Goal: Check status

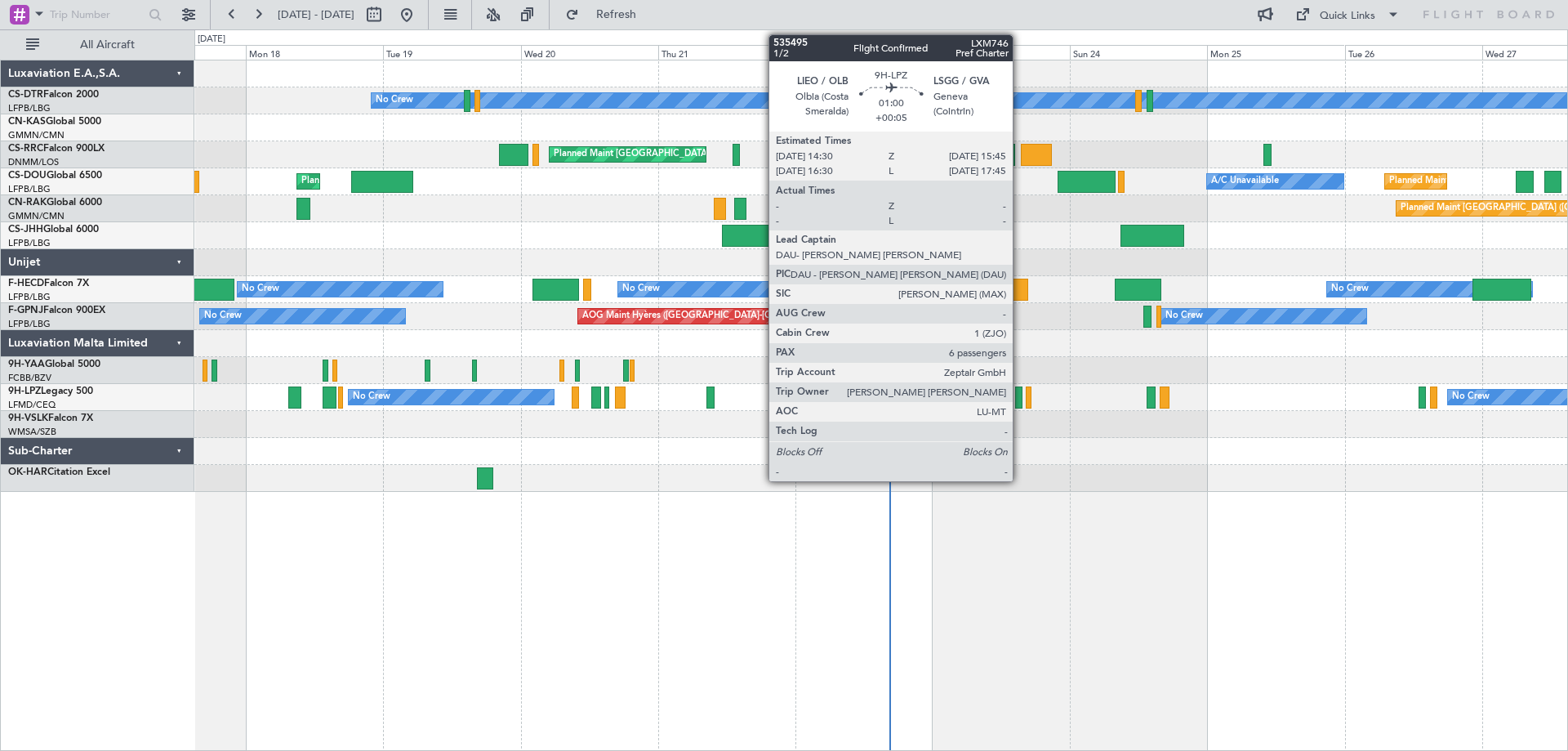
click at [1020, 406] on div at bounding box center [1019, 397] width 7 height 22
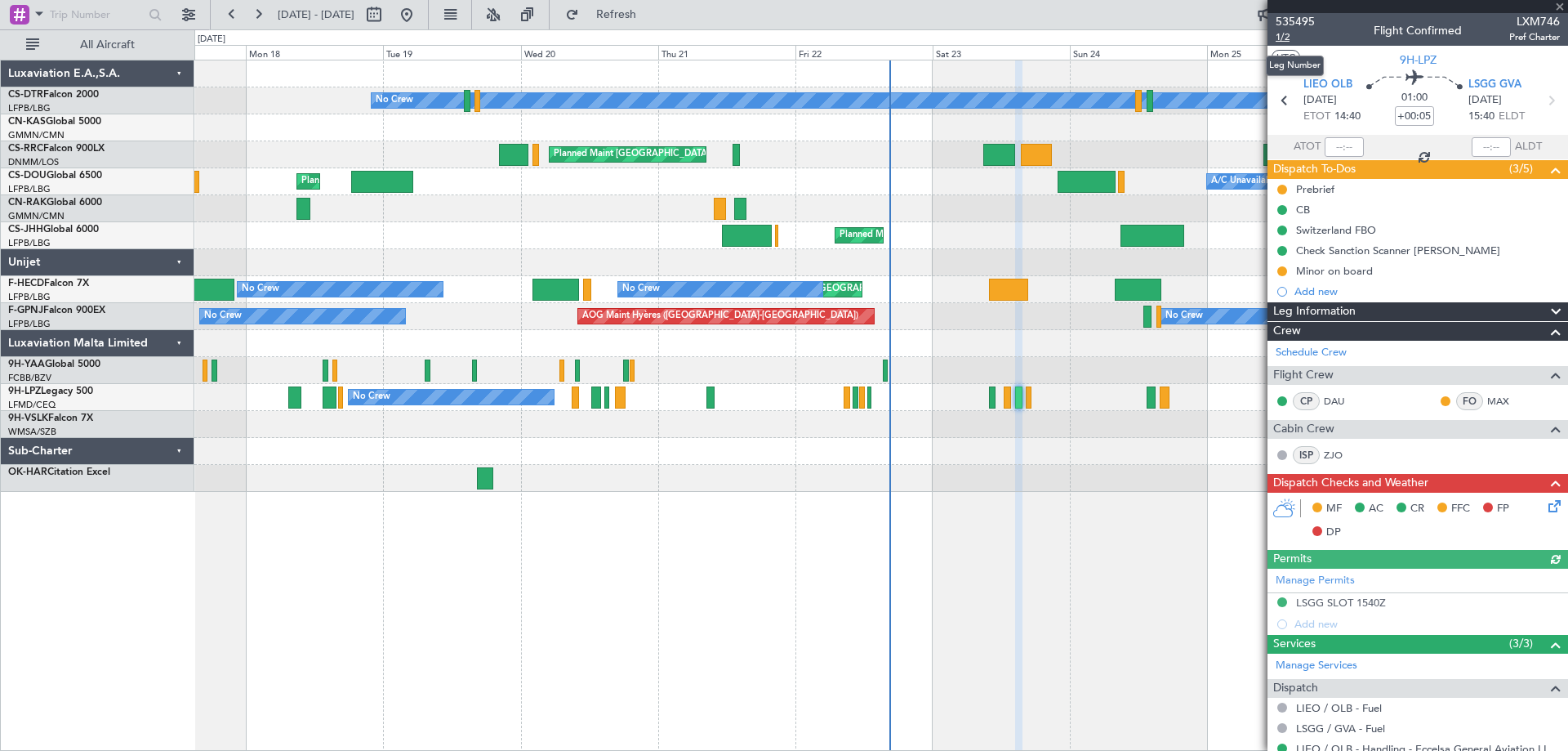
click at [1285, 36] on span "1/2" at bounding box center [1296, 37] width 39 height 14
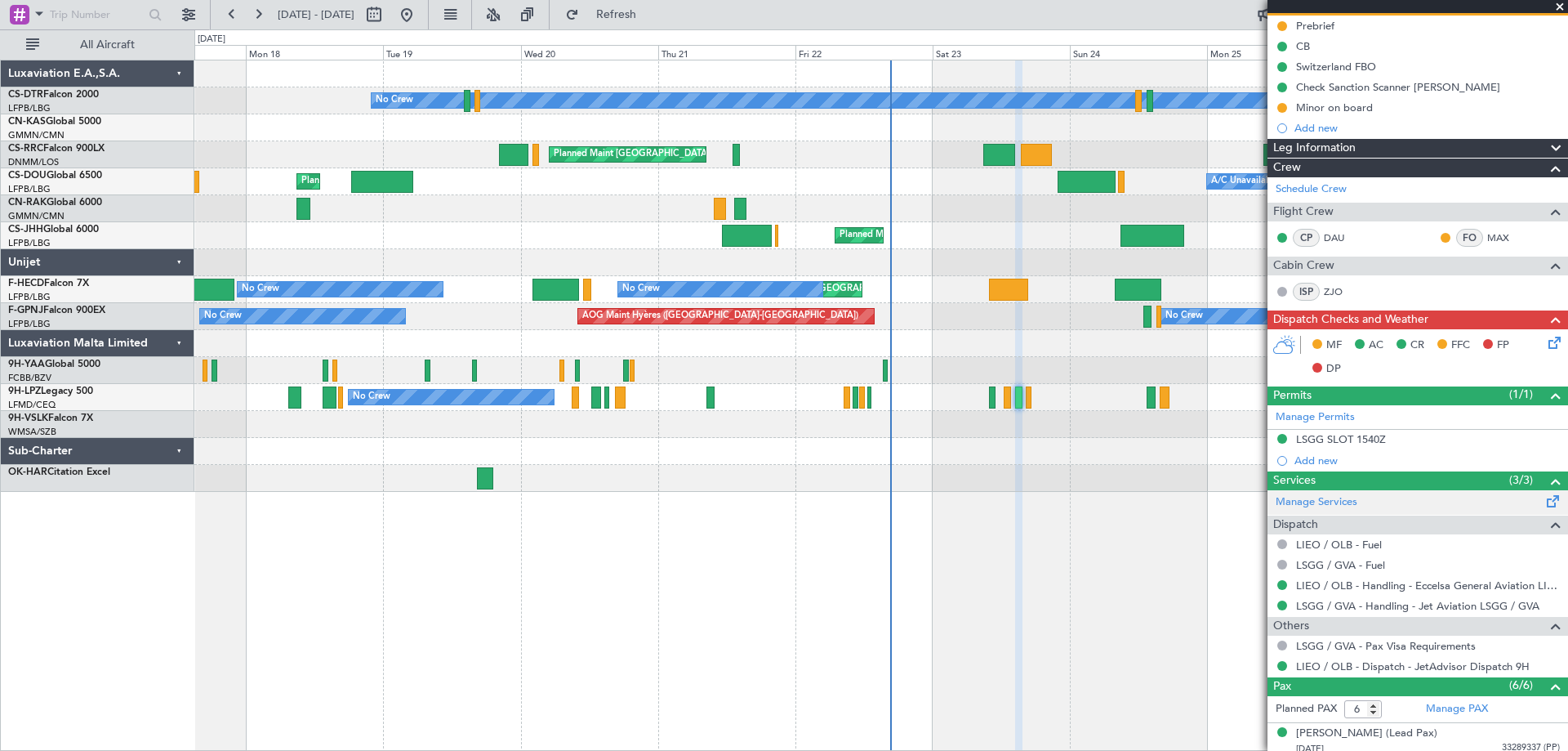
scroll to position [355, 0]
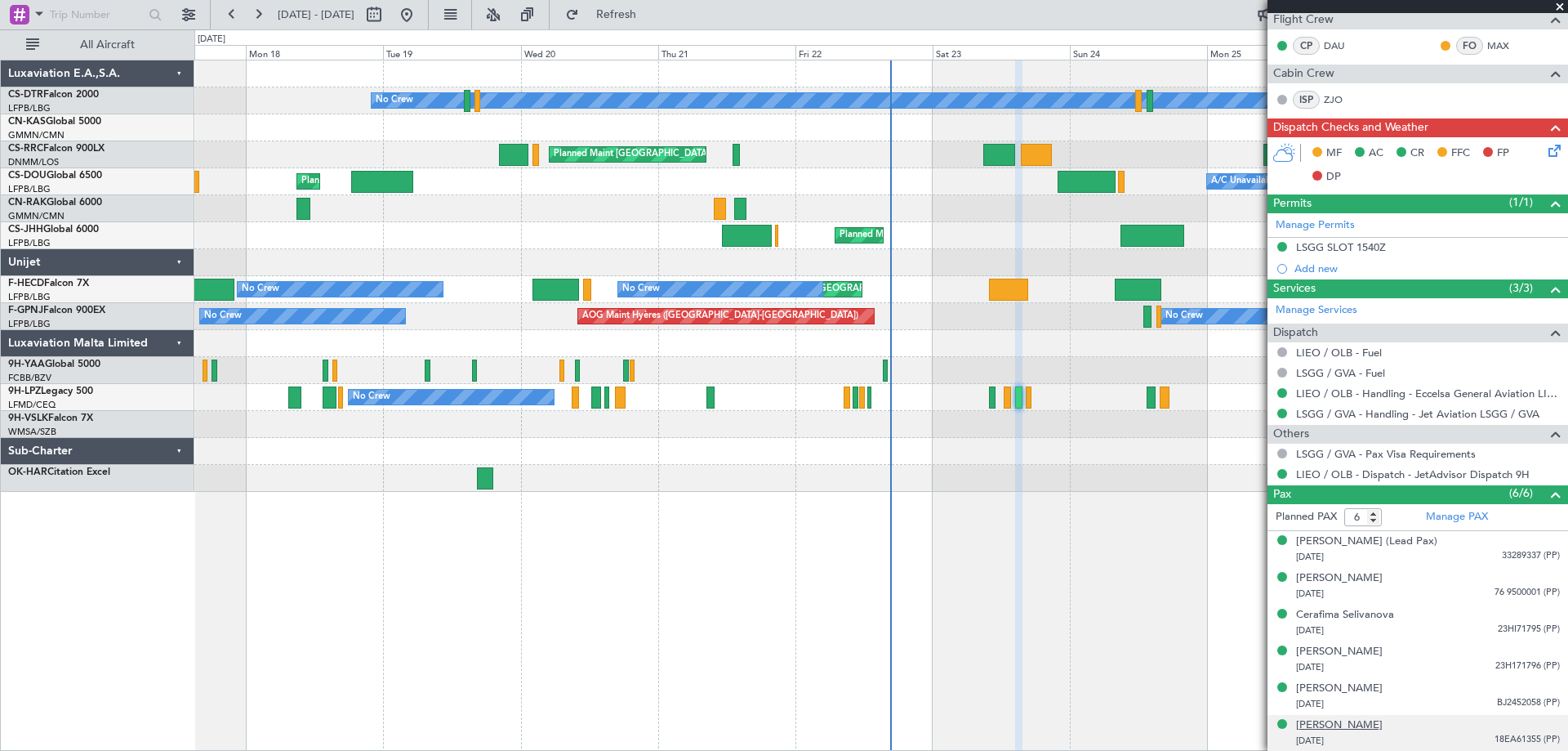
click at [1360, 730] on div "[PERSON_NAME]" at bounding box center [1339, 725] width 86 height 16
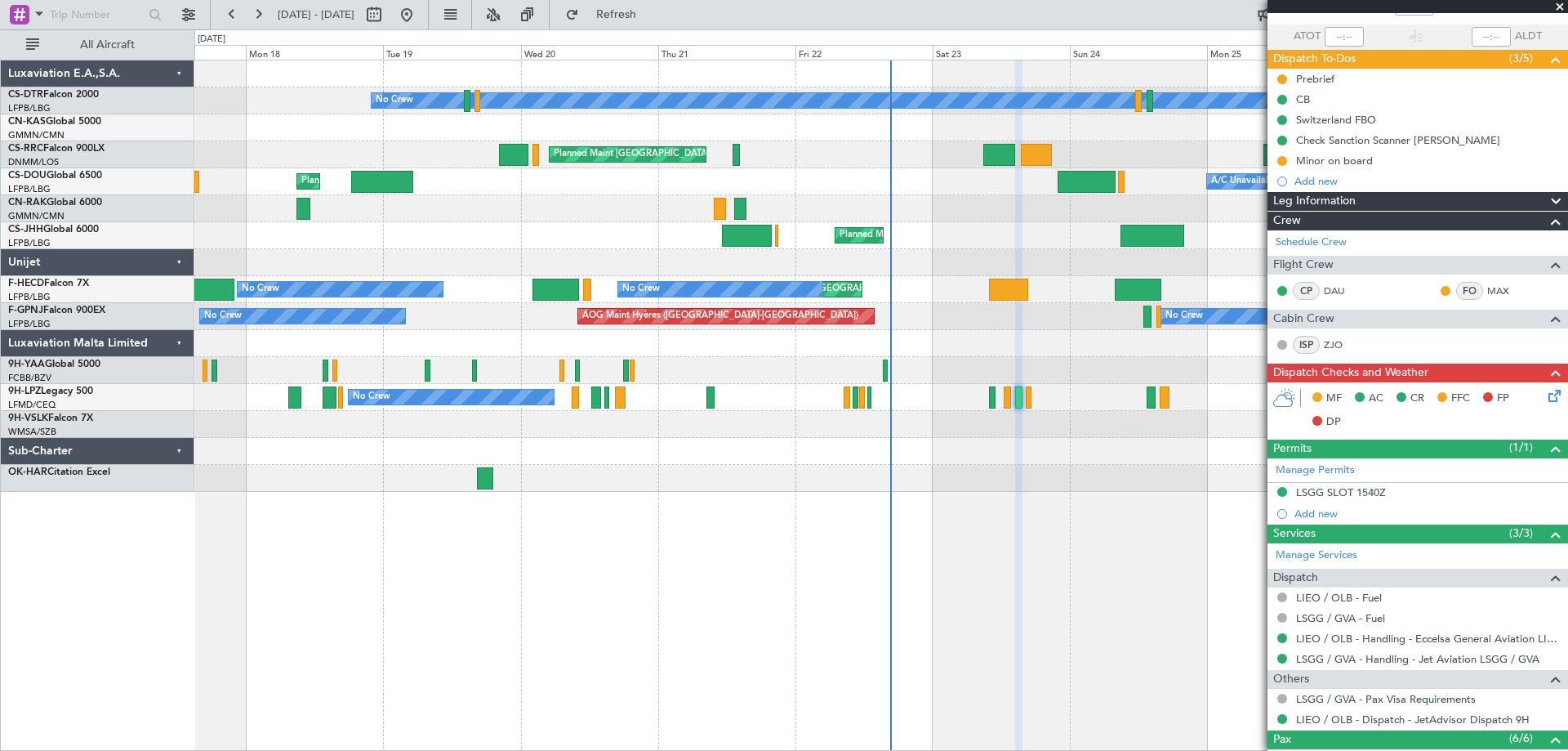
scroll to position [0, 0]
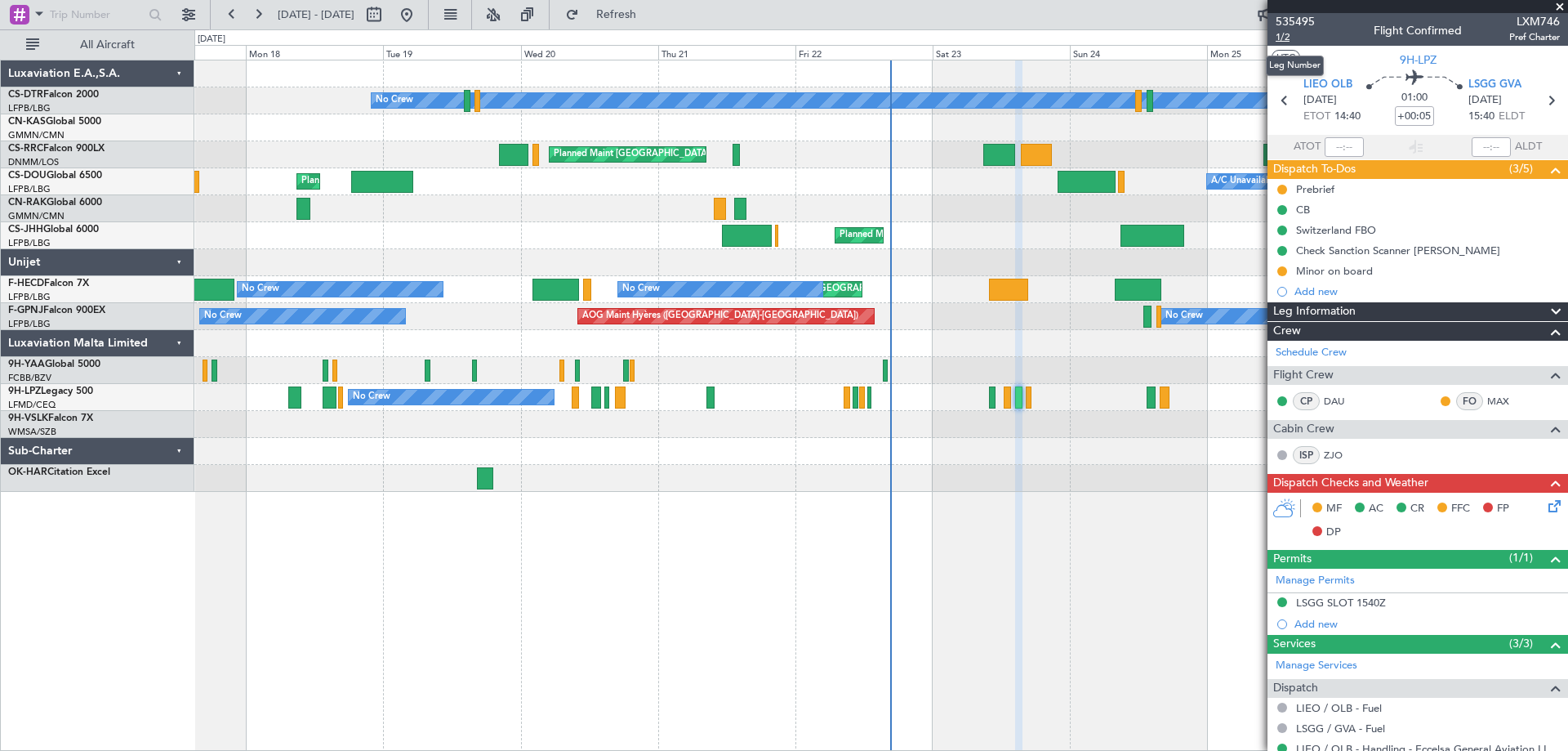
click at [1288, 38] on span "1/2" at bounding box center [1296, 37] width 39 height 14
click at [1426, 250] on div "Check Sanction Scanner [PERSON_NAME]" at bounding box center [1398, 250] width 204 height 14
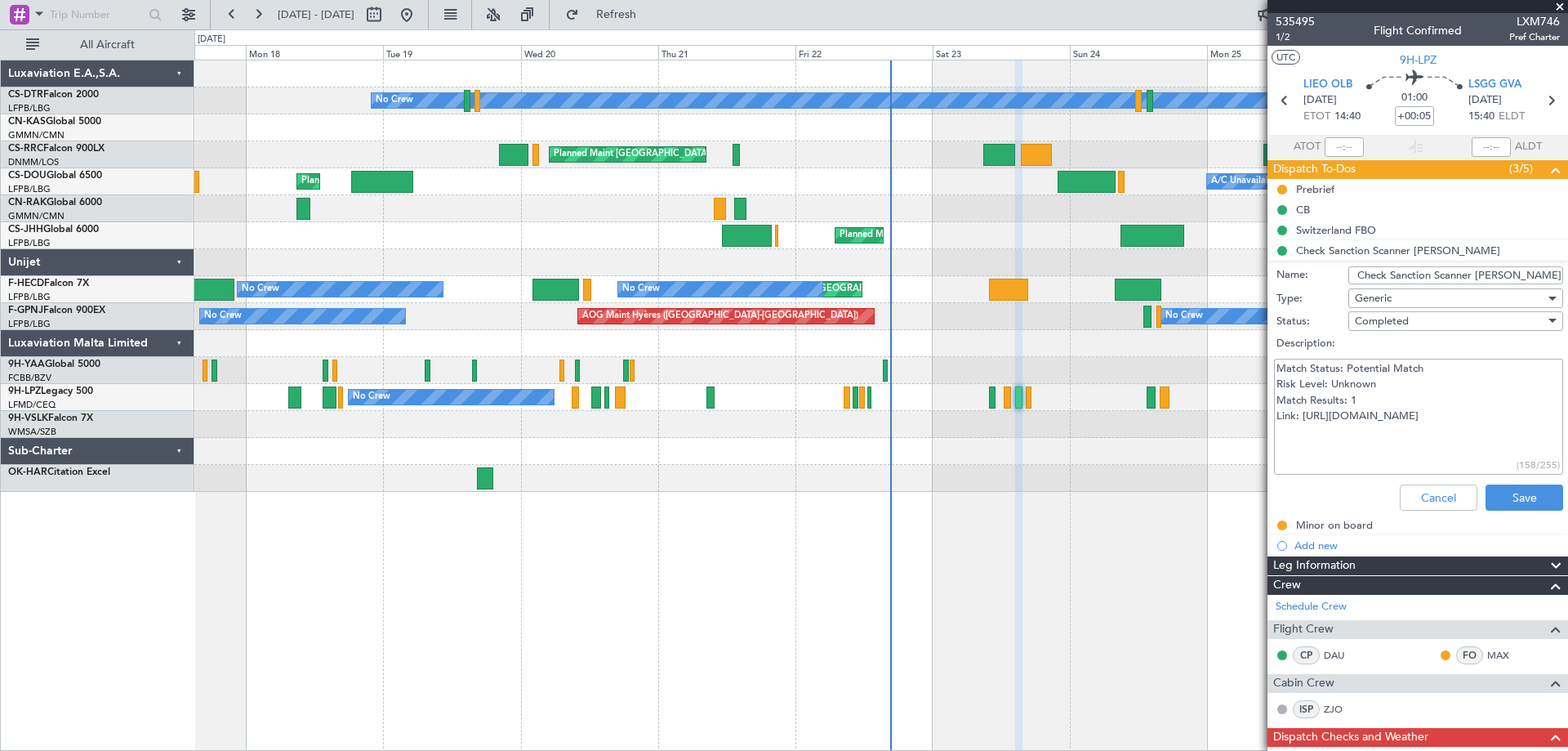
click at [1558, 5] on span at bounding box center [1560, 7] width 16 height 15
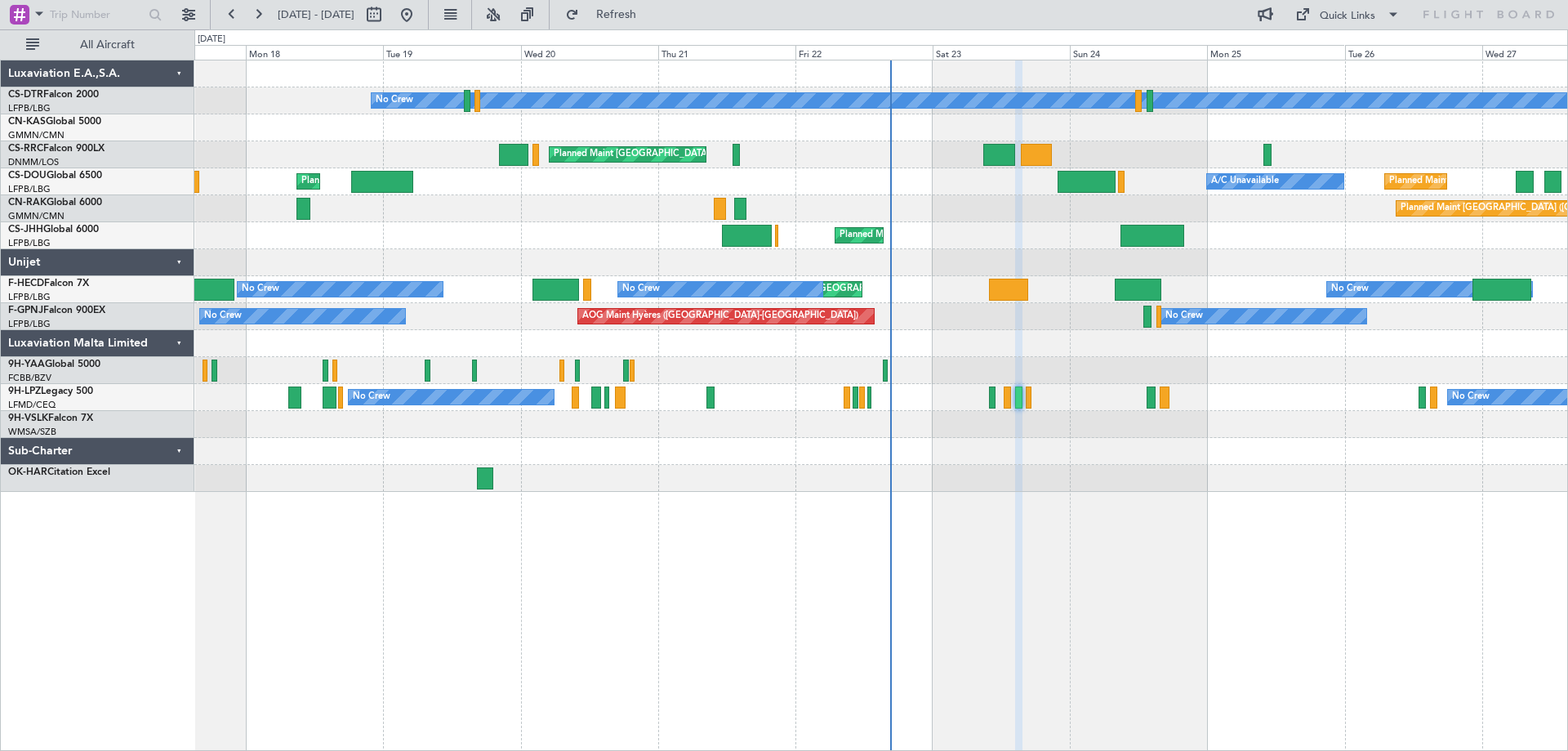
type input "0"
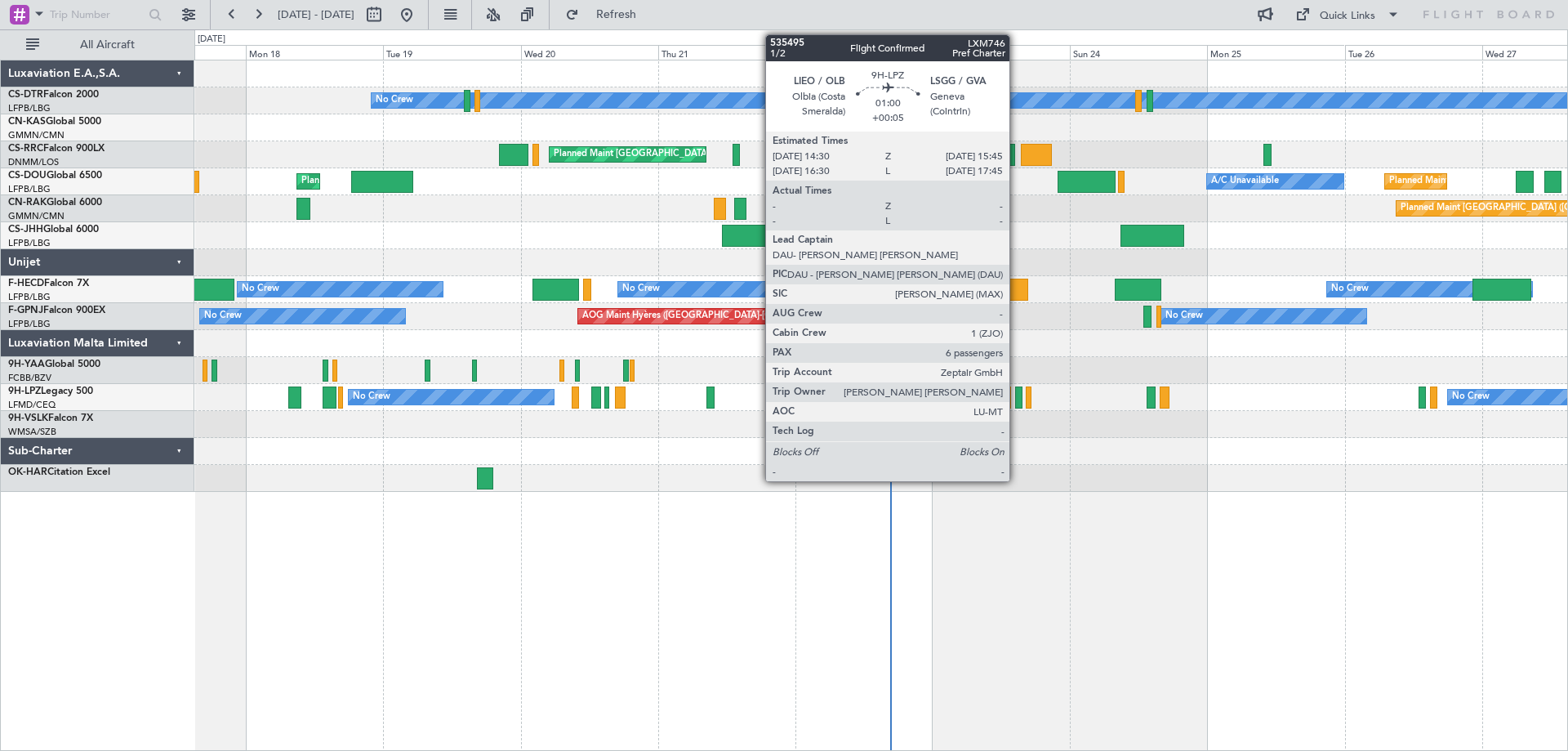
click at [1018, 405] on div at bounding box center [1019, 397] width 7 height 22
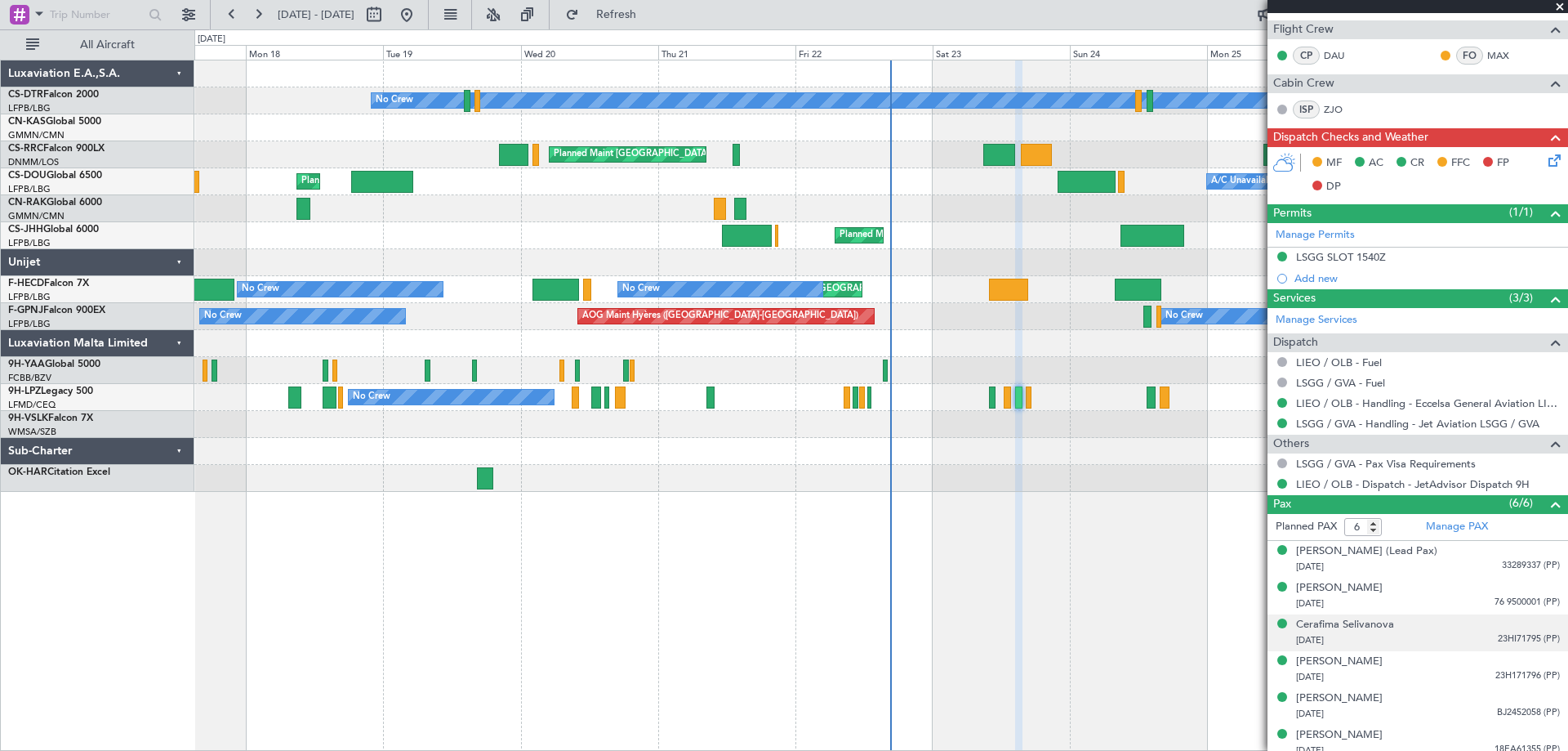
scroll to position [355, 0]
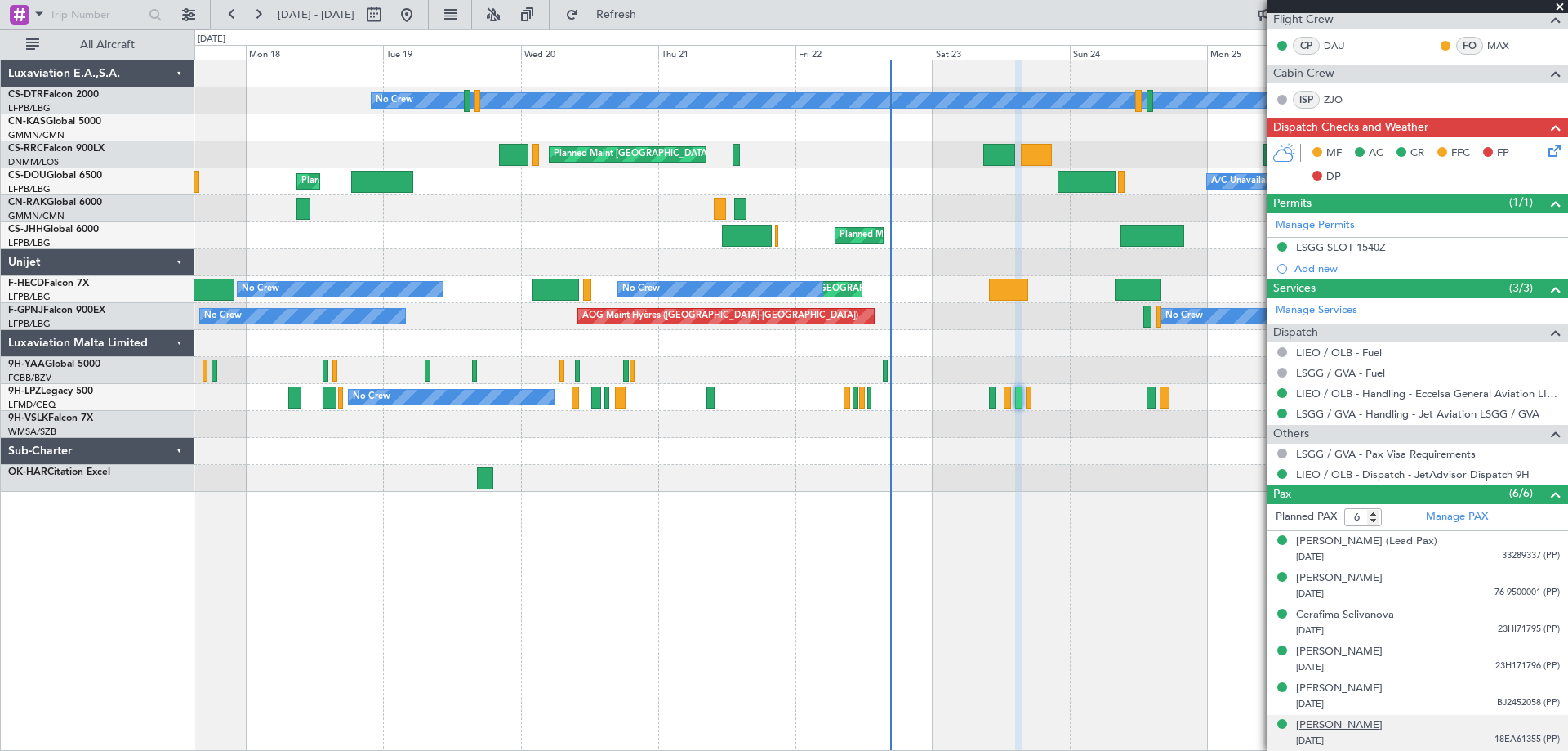
click at [1340, 723] on div "[PERSON_NAME]" at bounding box center [1339, 725] width 86 height 16
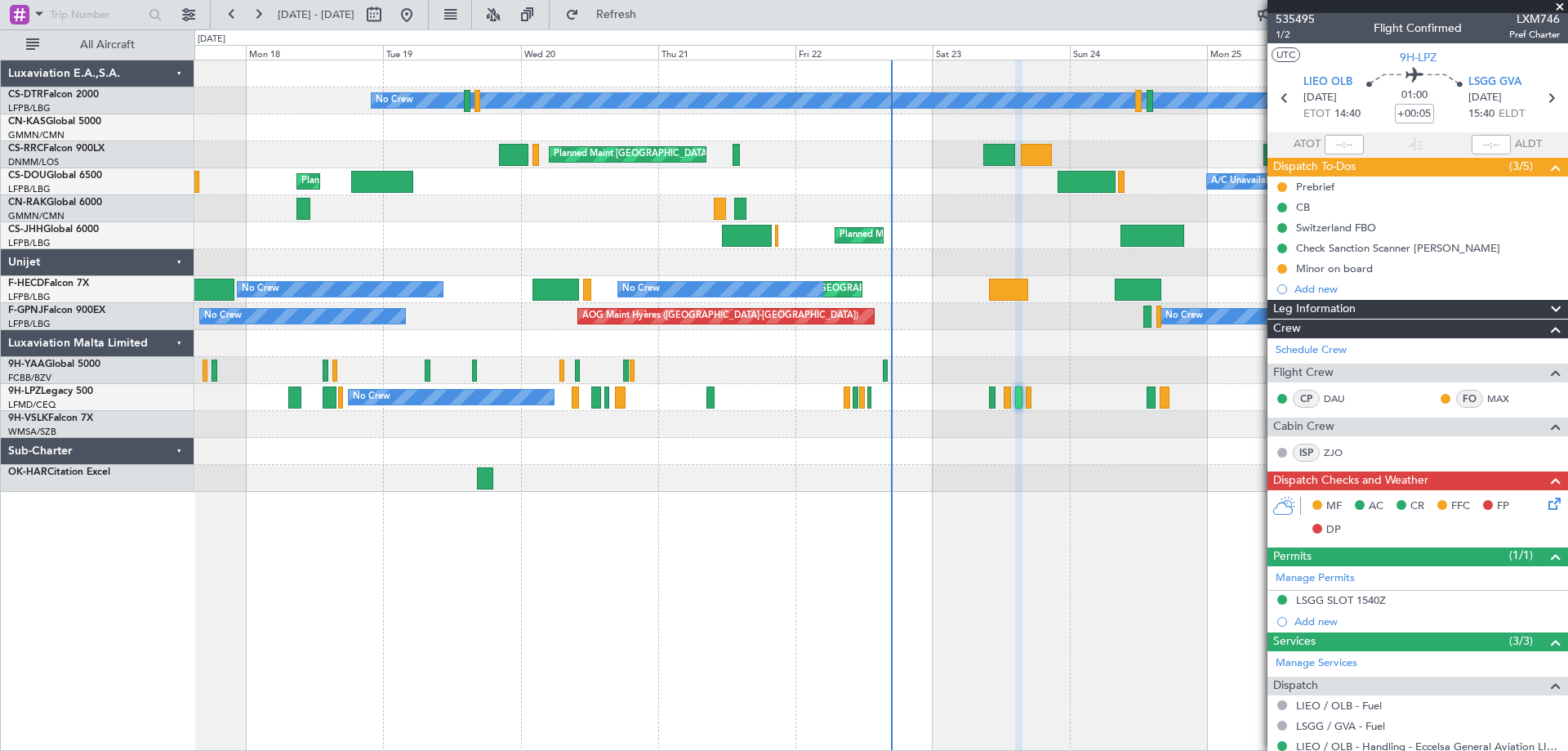
scroll to position [0, 0]
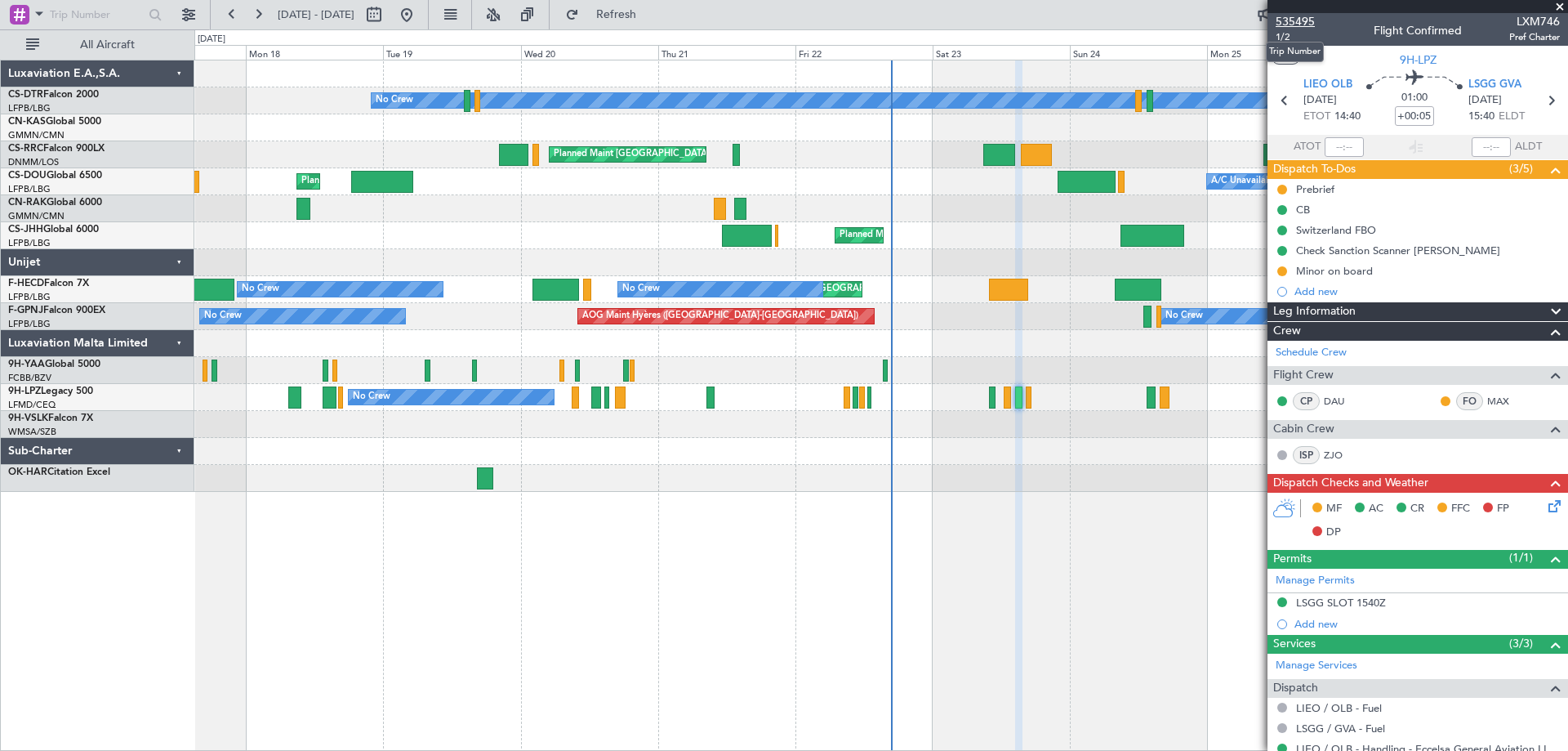
click at [1291, 22] on span "535495" at bounding box center [1296, 21] width 39 height 17
click at [1288, 43] on span "1/2" at bounding box center [1296, 37] width 39 height 14
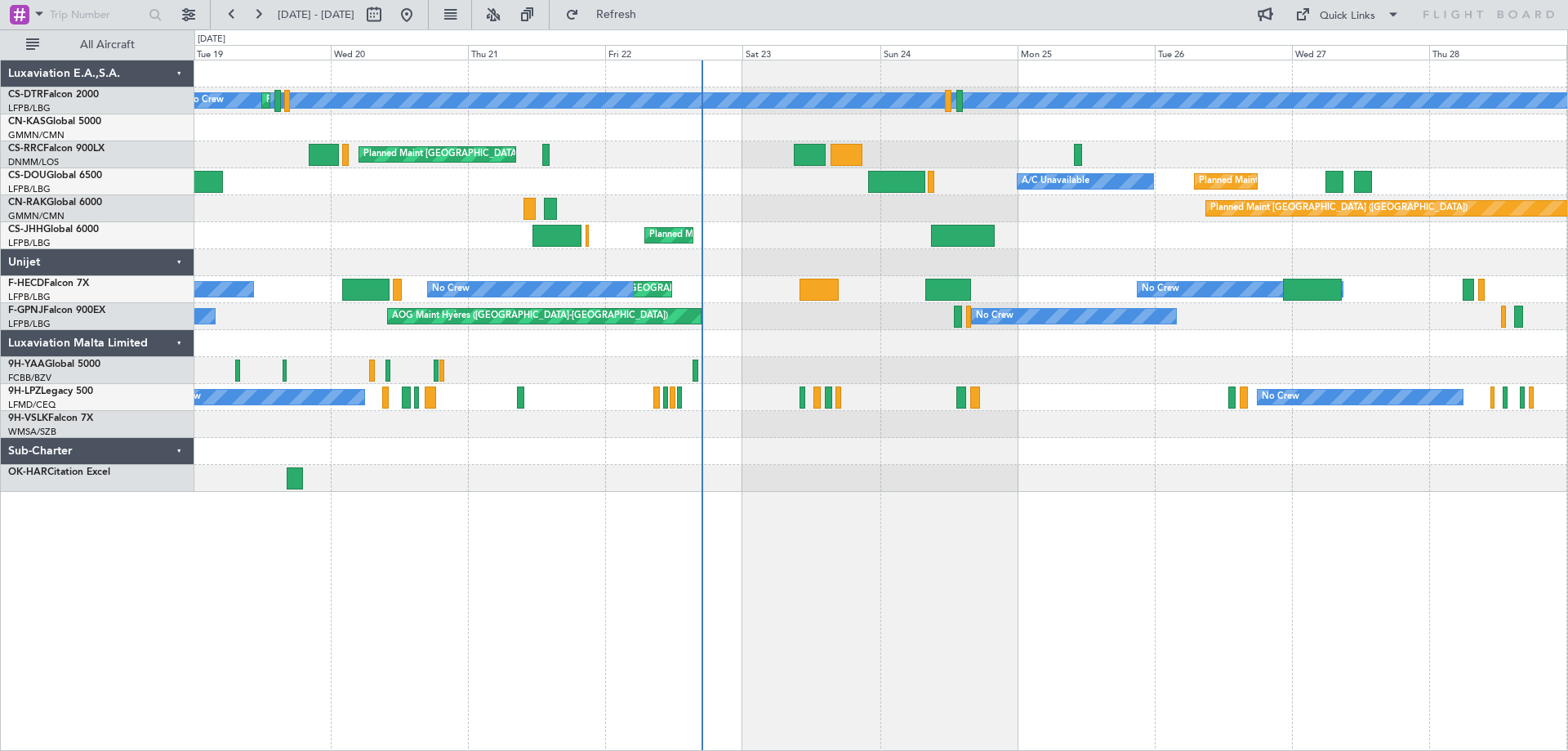
click at [849, 371] on div at bounding box center [881, 371] width 1373 height 27
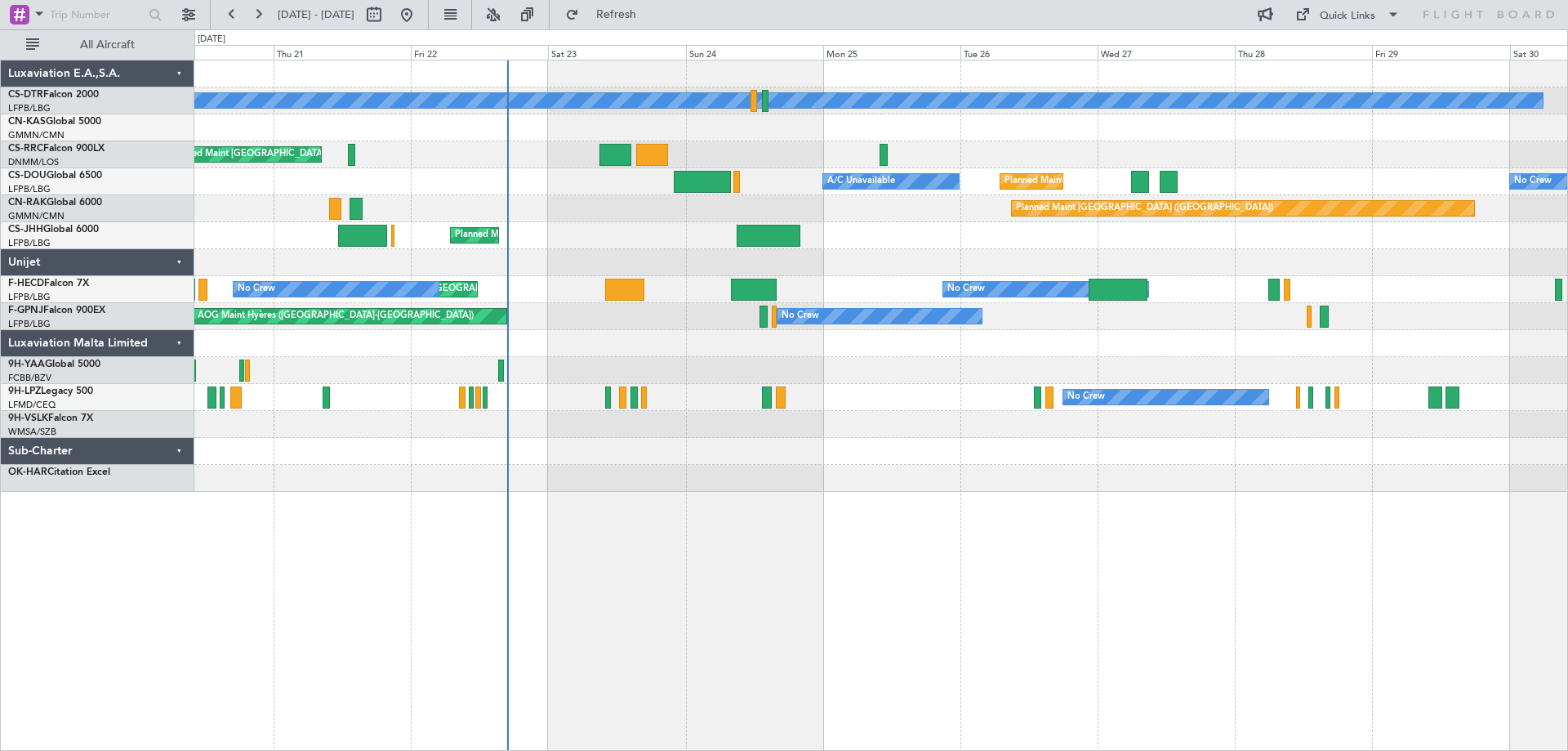
click at [987, 361] on div "No Crew Planned Maint Sofia Planned Maint Paris (Le Bourget) Planned Maint Pari…" at bounding box center [881, 276] width 1373 height 431
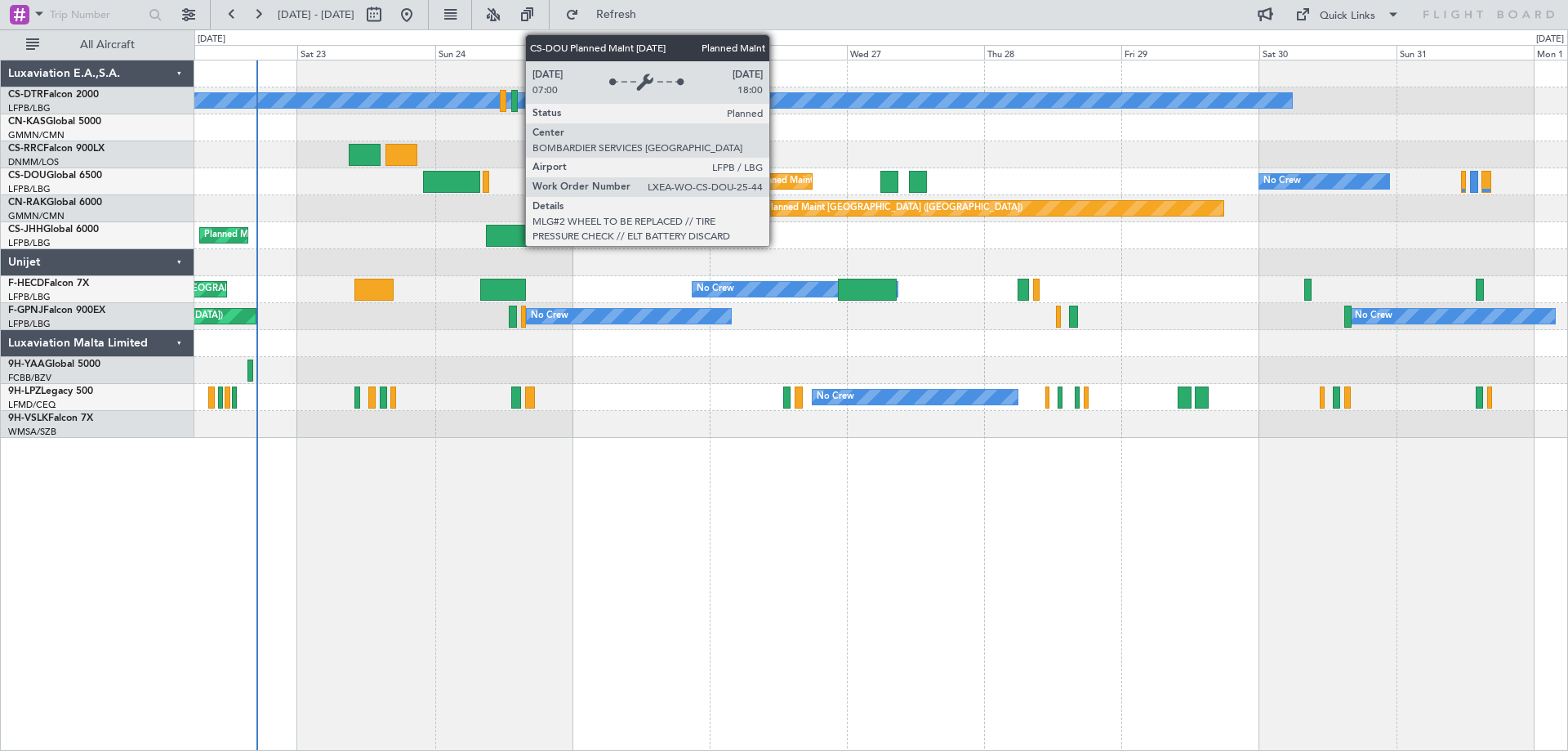
click at [776, 178] on div "Planned Maint [GEOGRAPHIC_DATA] ([GEOGRAPHIC_DATA])" at bounding box center [882, 182] width 257 height 25
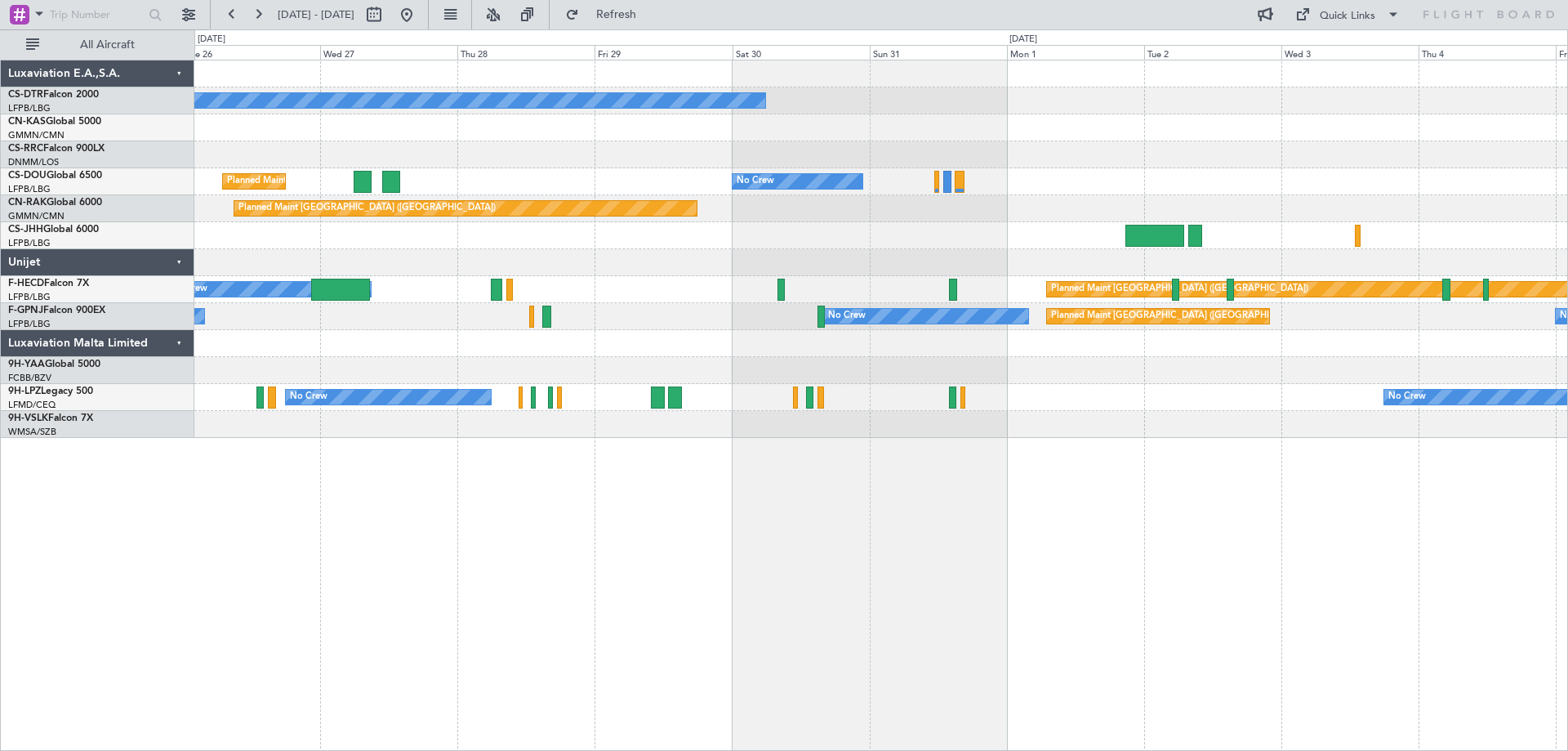
click at [704, 421] on div at bounding box center [881, 424] width 1373 height 27
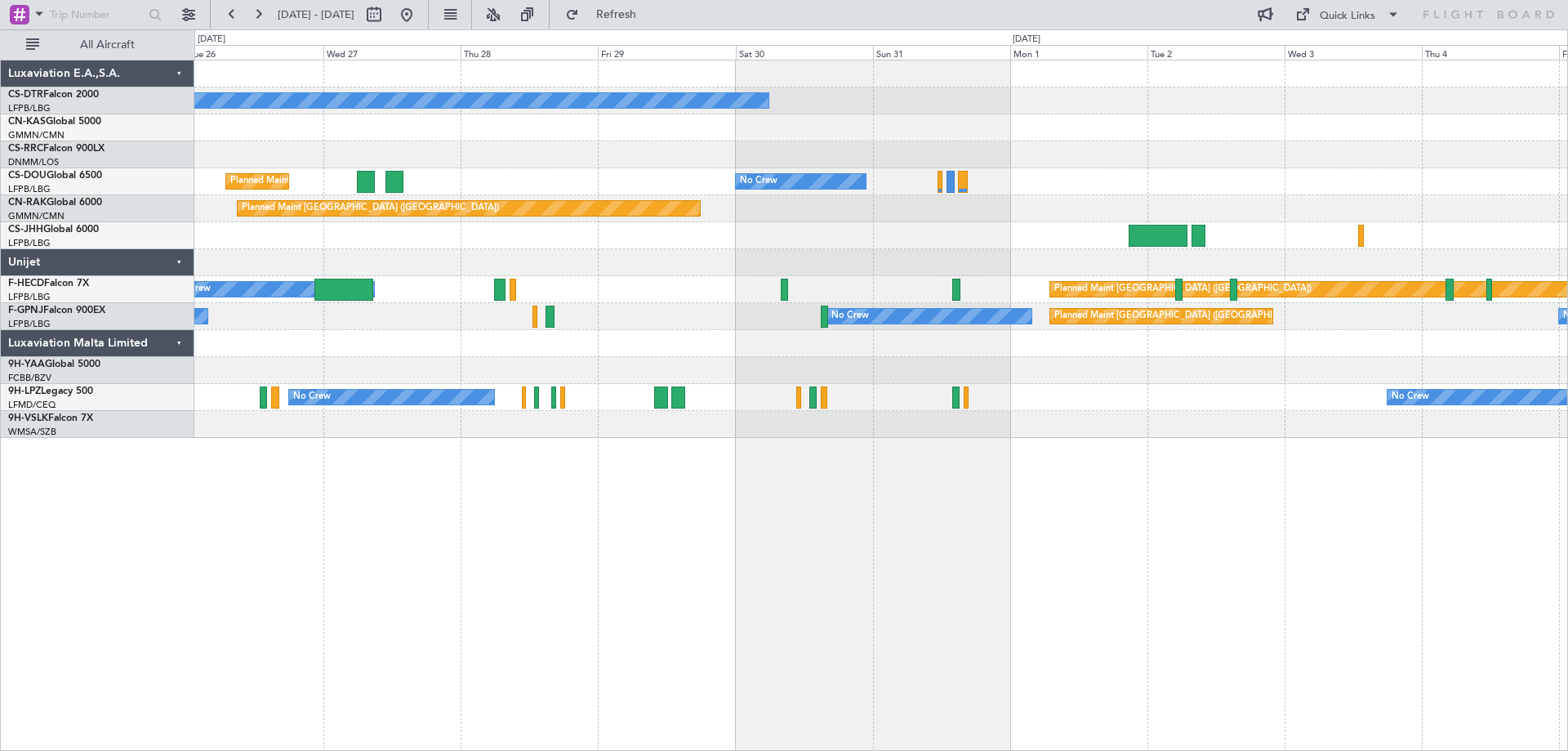
click at [1116, 414] on div "No Crew No Crew Planned Maint Paris (Le Bourget) A/C Unavailable Planned Maint …" at bounding box center [881, 249] width 1373 height 378
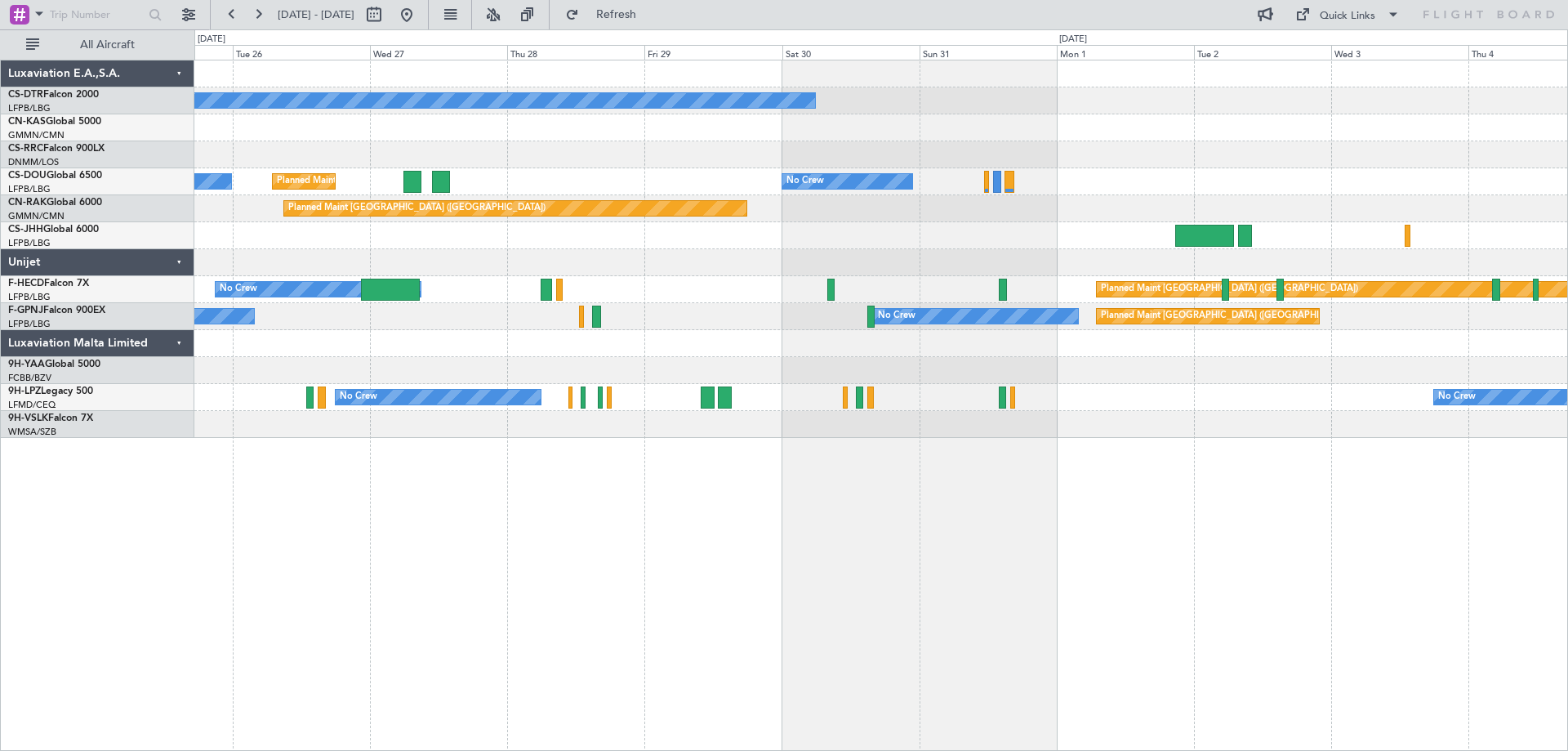
click at [1530, 511] on div "No Crew No Crew Planned Maint Paris (Le Bourget) A/C Unavailable Planned Maint …" at bounding box center [881, 405] width 1374 height 691
click at [899, 491] on div "No Crew No Crew Planned Maint Paris (Le Bourget) A/C Unavailable Planned Maint …" at bounding box center [881, 405] width 1374 height 691
